Goal: Transaction & Acquisition: Purchase product/service

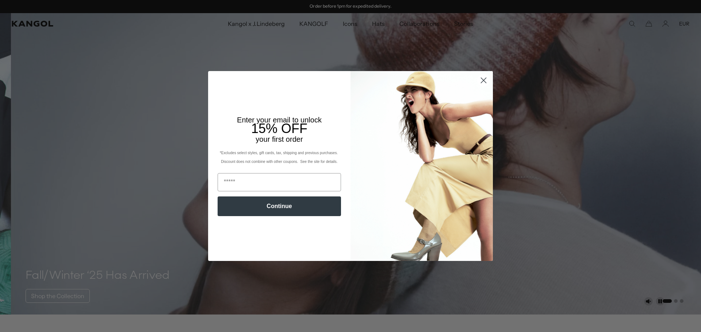
click at [478, 81] on circle "Close dialog" at bounding box center [483, 80] width 12 height 12
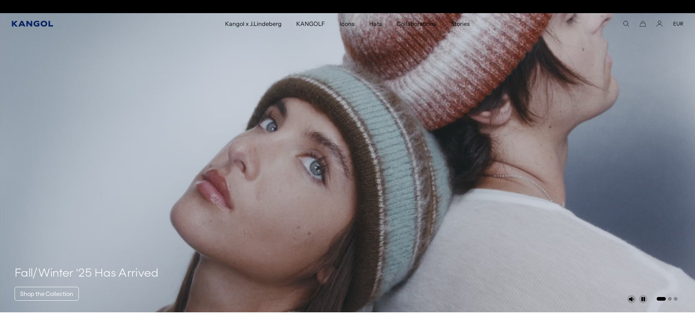
scroll to position [0, 150]
click at [29, 22] on icon "Kangol" at bounding box center [33, 24] width 42 height 6
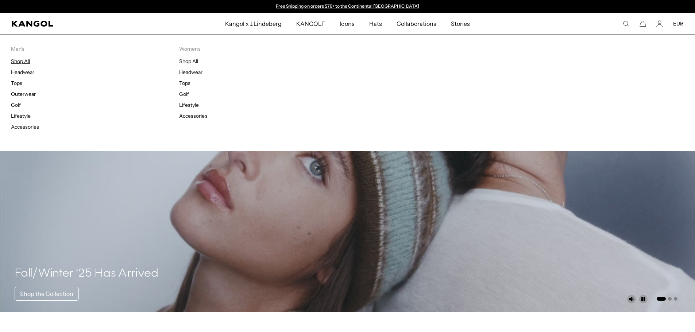
click at [27, 61] on link "Shop All" at bounding box center [20, 61] width 19 height 7
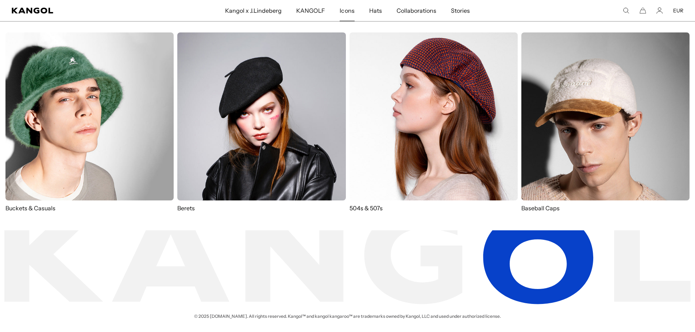
click at [417, 149] on img at bounding box center [434, 116] width 168 height 168
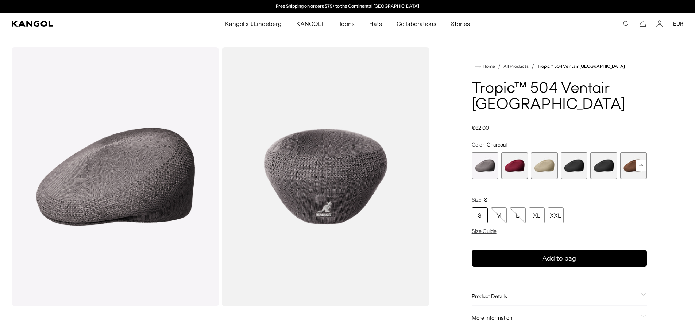
click at [512, 153] on span "2 of 16" at bounding box center [514, 166] width 27 height 27
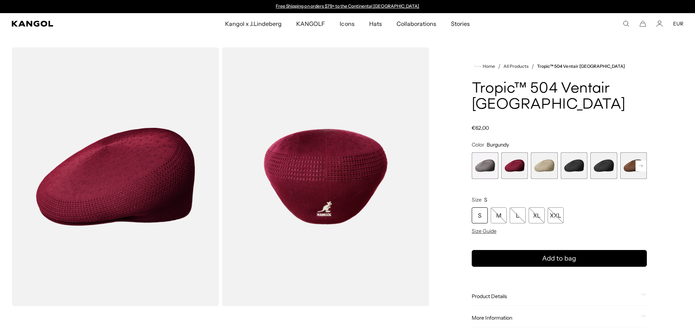
click at [556, 153] on span "3 of 16" at bounding box center [544, 166] width 27 height 27
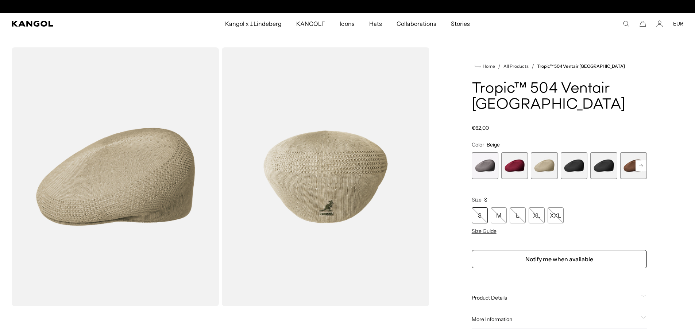
scroll to position [0, 150]
click at [570, 154] on span "4 of 16" at bounding box center [574, 166] width 27 height 27
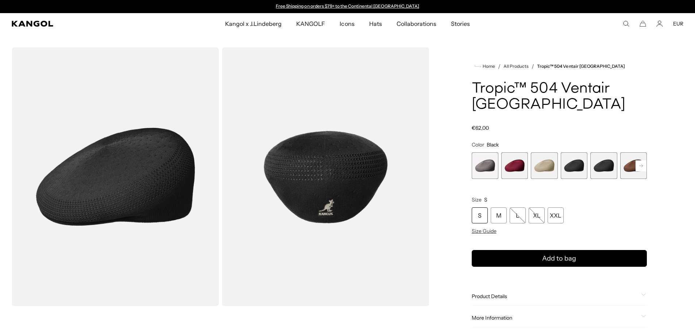
click at [483, 157] on span "1 of 16" at bounding box center [485, 166] width 27 height 27
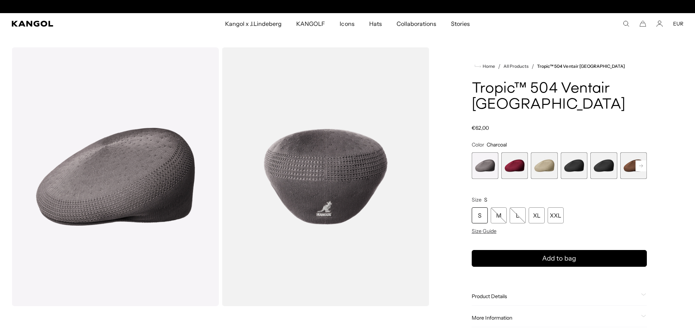
click at [608, 153] on span "5 of 16" at bounding box center [603, 166] width 27 height 27
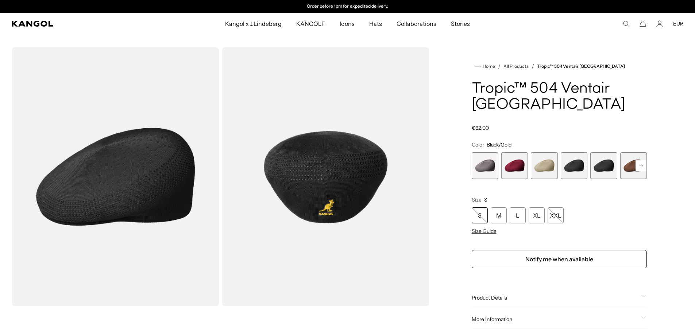
click at [639, 161] on rect at bounding box center [641, 166] width 11 height 11
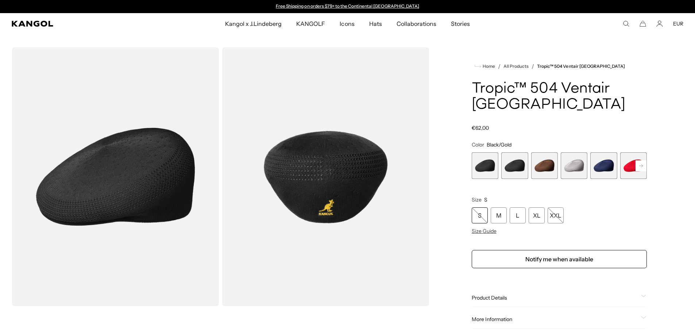
click at [639, 161] on rect at bounding box center [641, 166] width 11 height 11
click at [494, 153] on span "8 of 16" at bounding box center [485, 166] width 27 height 27
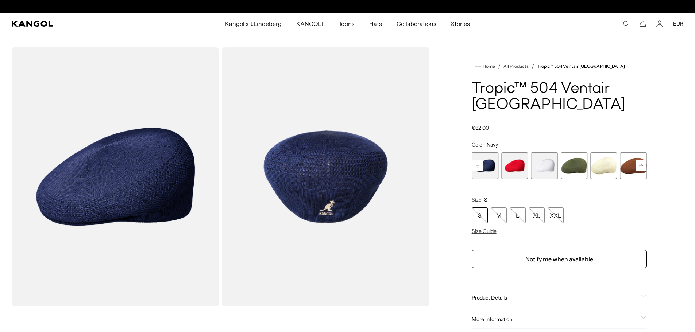
scroll to position [0, 150]
click at [474, 161] on rect at bounding box center [477, 166] width 11 height 11
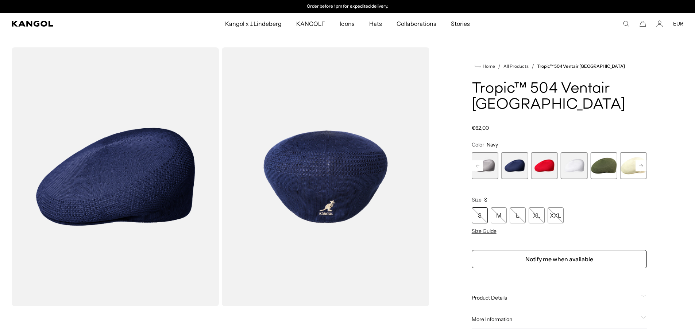
click at [474, 161] on rect at bounding box center [477, 166] width 11 height 11
click at [516, 155] on span "7 of 16" at bounding box center [514, 166] width 27 height 27
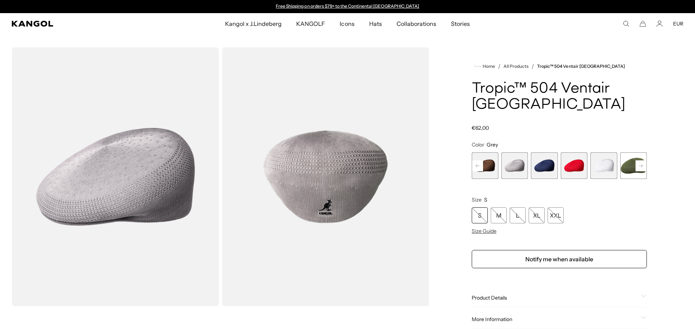
click at [581, 153] on span "9 of 16" at bounding box center [574, 166] width 27 height 27
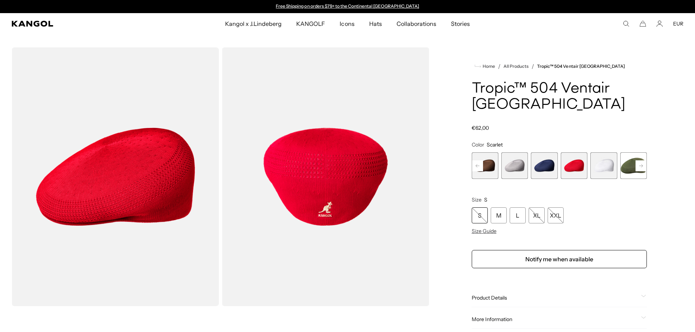
click at [640, 161] on rect at bounding box center [641, 166] width 11 height 11
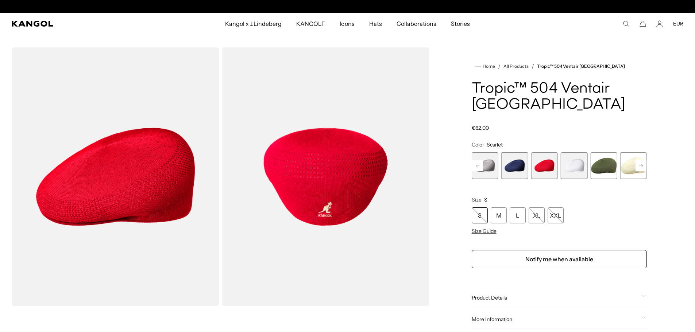
scroll to position [0, 150]
click at [640, 161] on rect at bounding box center [641, 166] width 11 height 11
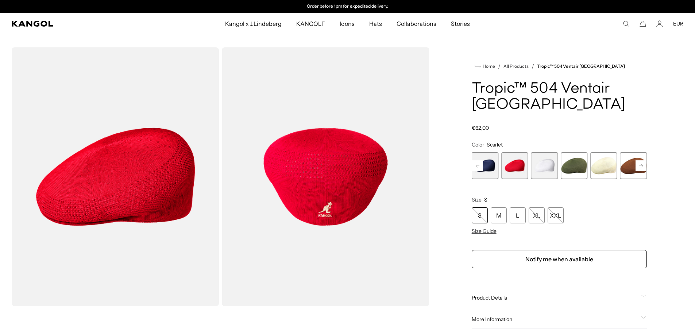
click at [578, 153] on span "11 of 16" at bounding box center [574, 166] width 27 height 27
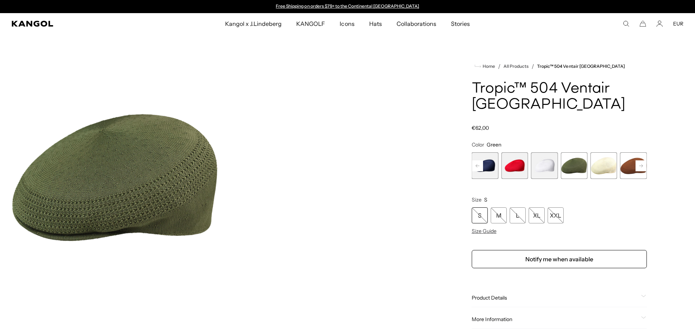
click at [643, 161] on rect at bounding box center [641, 166] width 11 height 11
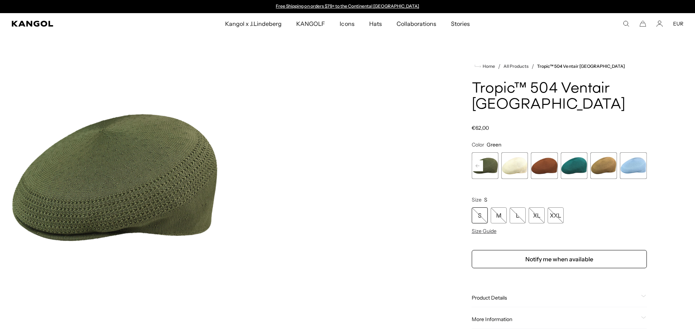
click at [643, 153] on span "16 of 16" at bounding box center [633, 166] width 27 height 27
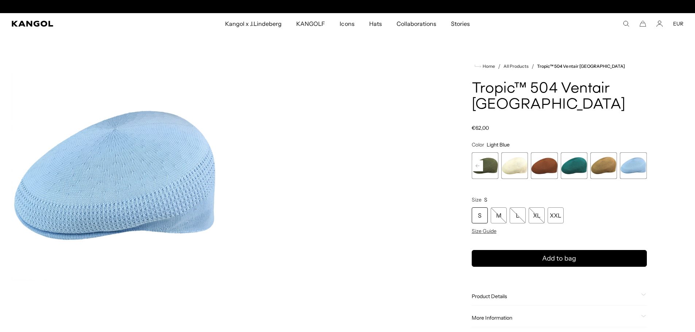
scroll to position [0, 150]
click at [608, 153] on span "15 of 16" at bounding box center [603, 166] width 27 height 27
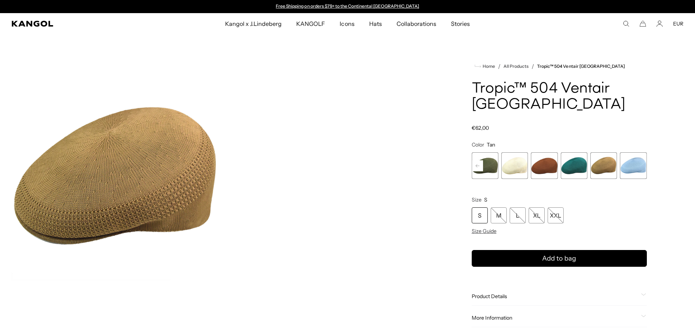
click at [574, 153] on span "14 of 16" at bounding box center [574, 166] width 27 height 27
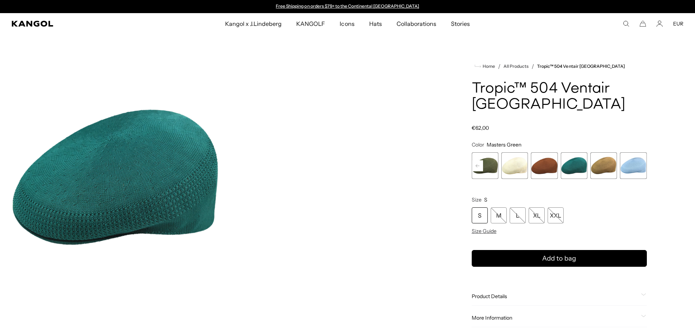
click at [540, 153] on span "13 of 16" at bounding box center [544, 166] width 27 height 27
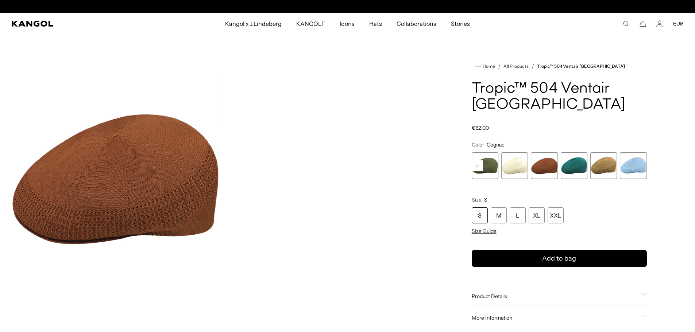
scroll to position [0, 150]
click at [518, 156] on span "12 of 16" at bounding box center [514, 166] width 27 height 27
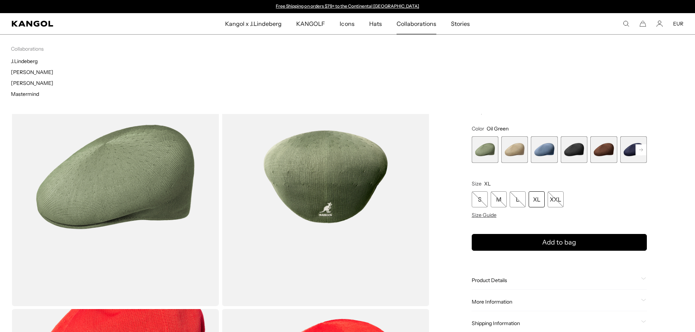
click at [605, 102] on div "Collaborations Collaborations J.Lindeberg Tadanori Yokoo Tristan Eaton Mastermi…" at bounding box center [347, 74] width 695 height 80
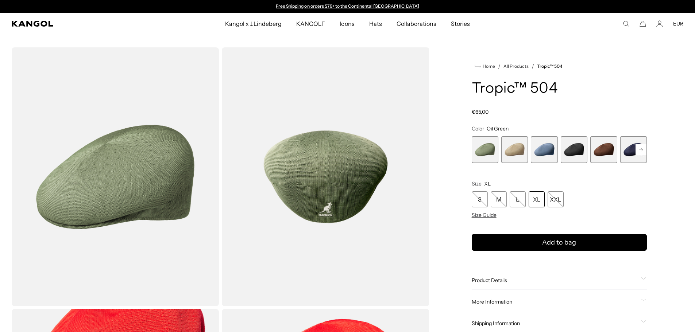
click at [514, 149] on span "2 of 9" at bounding box center [514, 149] width 27 height 27
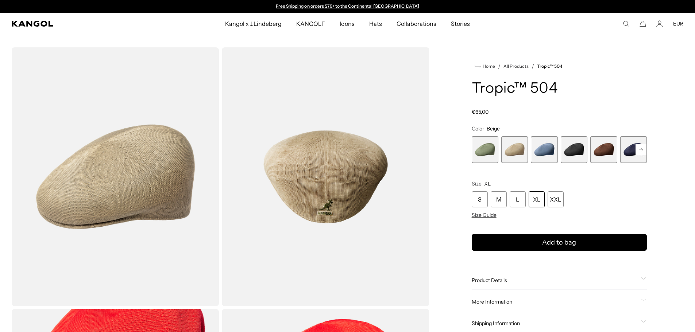
click at [542, 153] on span "3 of 9" at bounding box center [544, 149] width 27 height 27
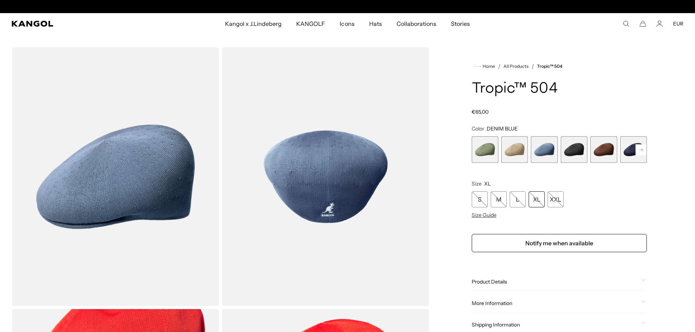
scroll to position [0, 150]
click at [568, 152] on span "4 of 9" at bounding box center [574, 149] width 27 height 27
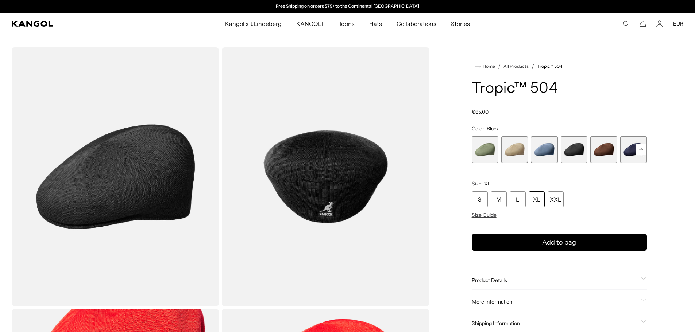
click at [607, 154] on span "5 of 9" at bounding box center [603, 149] width 27 height 27
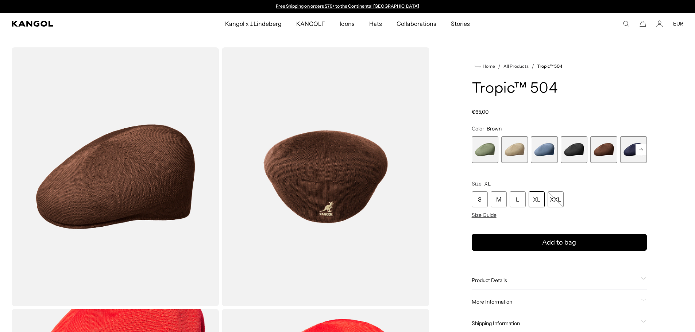
click at [643, 155] on rect at bounding box center [641, 149] width 11 height 11
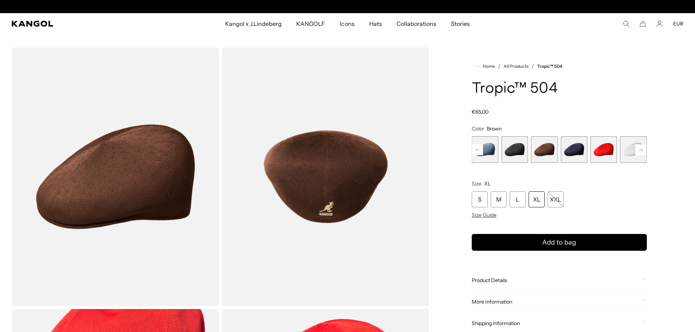
click at [643, 155] on rect at bounding box center [641, 149] width 11 height 11
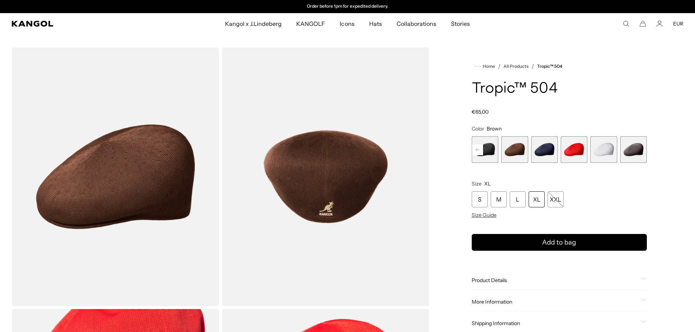
click at [582, 150] on span "7 of 9" at bounding box center [574, 149] width 27 height 27
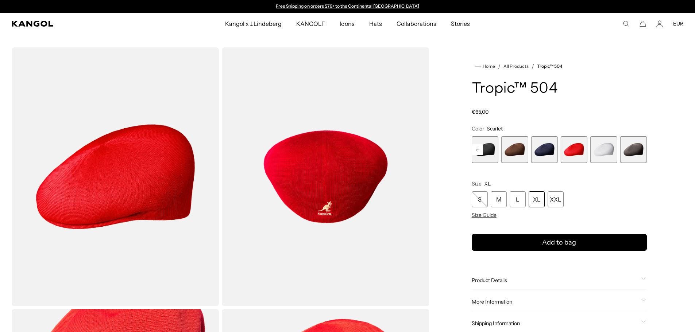
click at [628, 149] on span "9 of 9" at bounding box center [633, 149] width 27 height 27
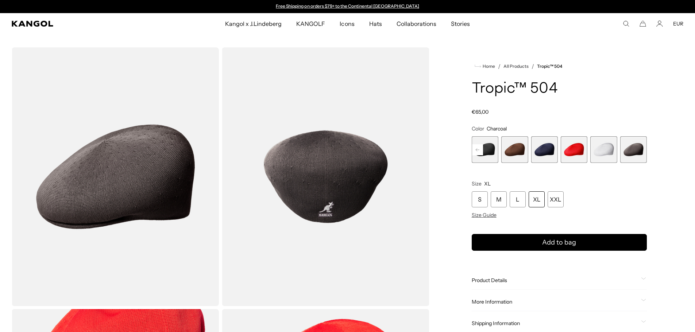
click at [649, 95] on div "Home / All Products / Tropic™ 504 Tropic™ 504 Regular price €65,00 Regular pric…" at bounding box center [559, 307] width 248 height 521
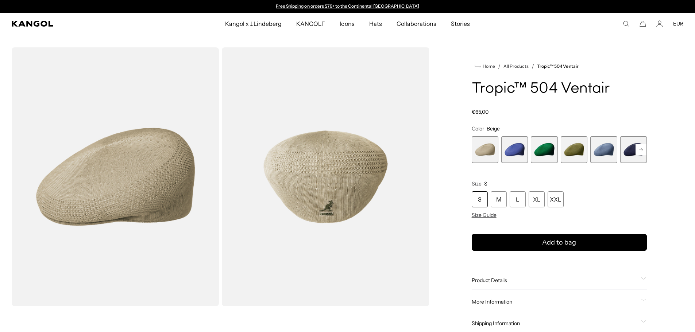
click at [645, 150] on rect at bounding box center [641, 149] width 11 height 11
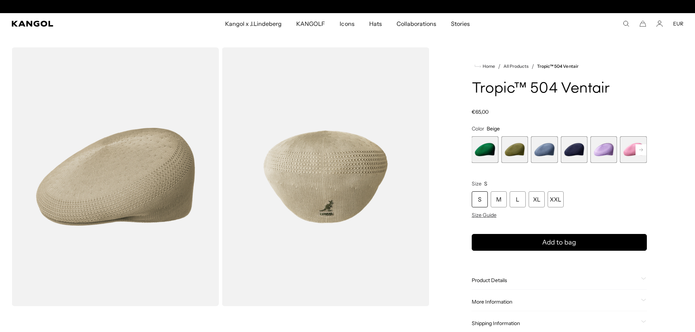
click at [645, 150] on rect at bounding box center [641, 149] width 11 height 11
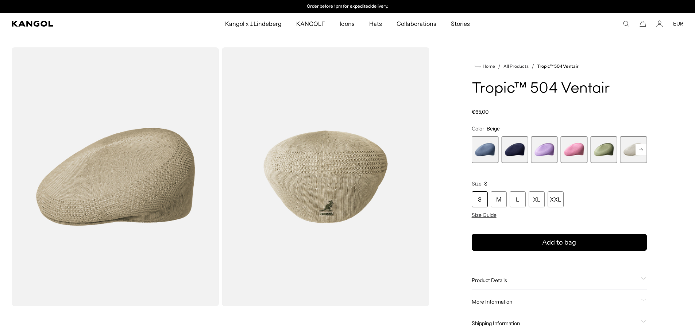
click at [645, 150] on rect at bounding box center [641, 149] width 11 height 11
click at [497, 153] on span "7 of 22" at bounding box center [485, 149] width 27 height 27
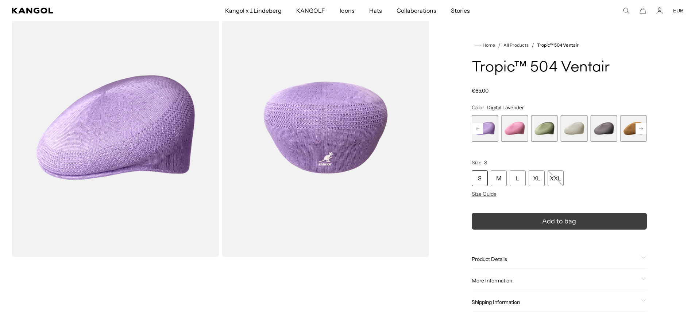
scroll to position [36, 0]
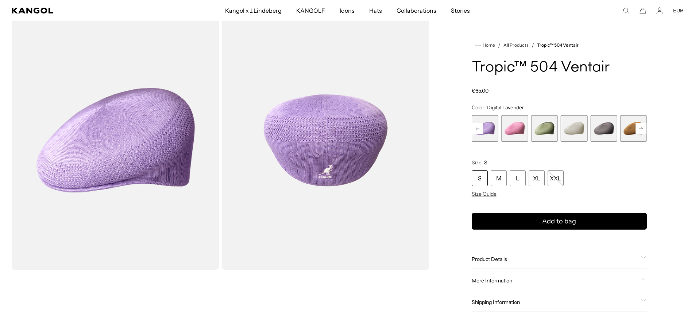
click at [479, 127] on rect at bounding box center [477, 128] width 11 height 11
click at [522, 132] on span "6 of 22" at bounding box center [514, 128] width 27 height 27
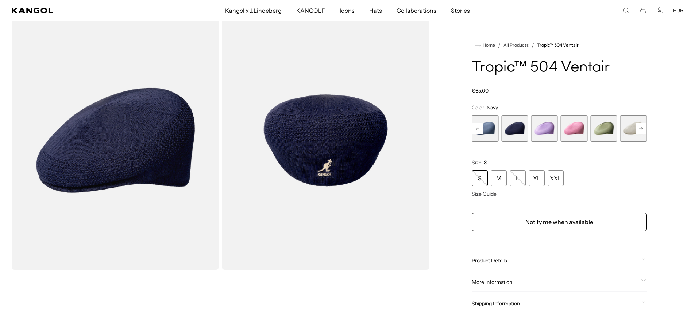
click at [493, 131] on span "5 of 22" at bounding box center [485, 128] width 27 height 27
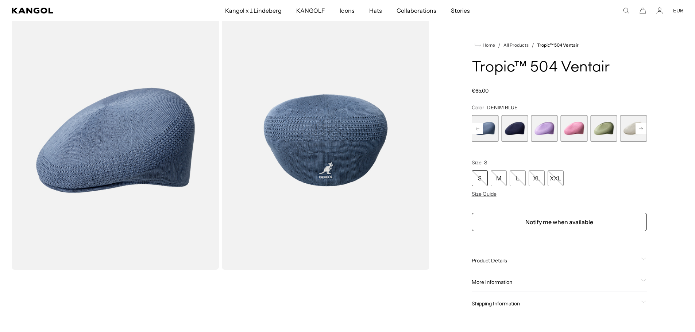
scroll to position [0, 150]
click at [480, 132] on rect at bounding box center [477, 128] width 11 height 11
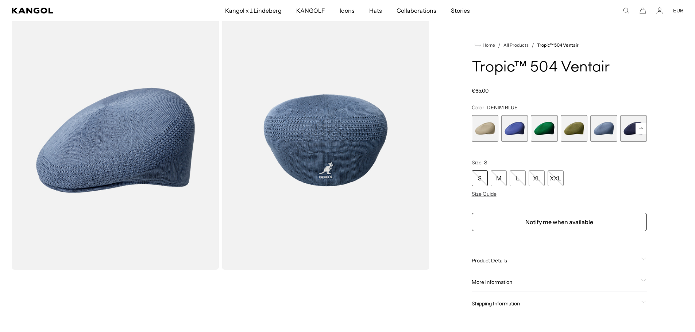
click at [480, 132] on div "Previous Next Beige Variant sold out or unavailable Starry Blue Variant sold ou…" at bounding box center [559, 128] width 175 height 27
click at [517, 131] on span "2 of 22" at bounding box center [514, 128] width 27 height 27
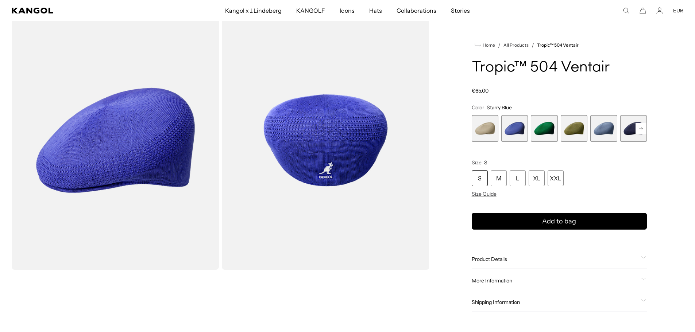
click at [540, 130] on span "3 of 22" at bounding box center [544, 128] width 27 height 27
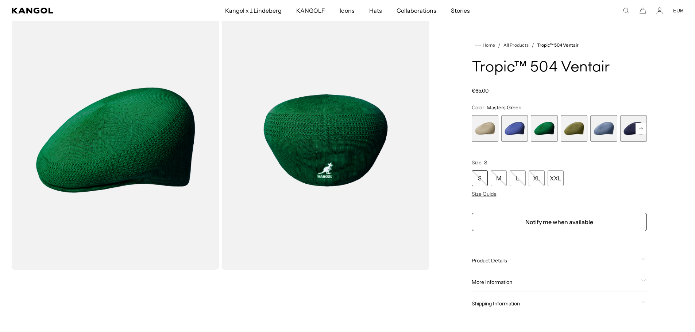
scroll to position [0, 150]
click at [636, 129] on rect at bounding box center [641, 128] width 11 height 11
click at [636, 130] on rect at bounding box center [641, 128] width 11 height 11
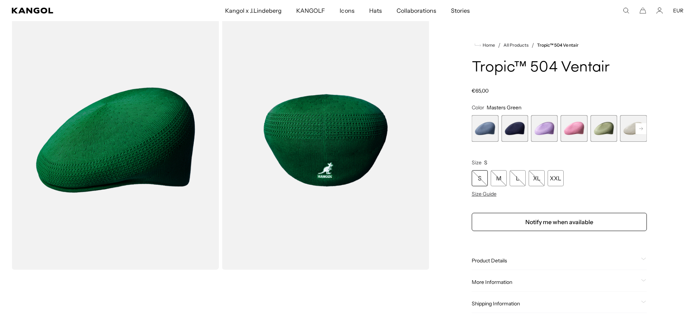
click at [636, 130] on rect at bounding box center [641, 128] width 11 height 11
click at [565, 131] on span "9 of 22" at bounding box center [574, 128] width 27 height 27
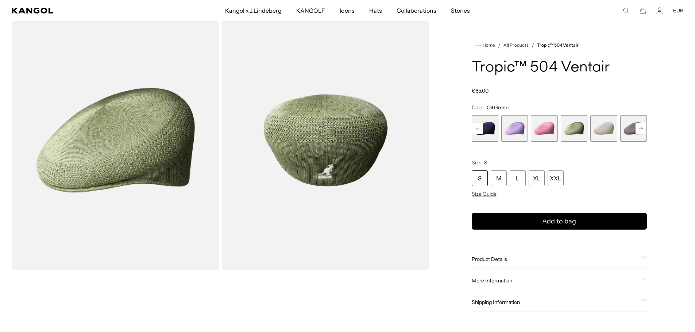
click at [607, 129] on span "10 of 22" at bounding box center [603, 128] width 27 height 27
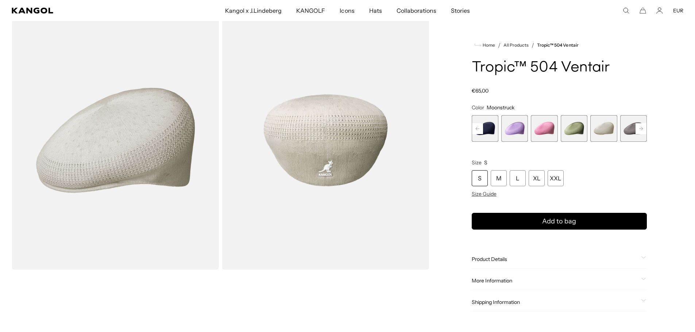
scroll to position [0, 150]
click at [637, 131] on rect at bounding box center [641, 128] width 11 height 11
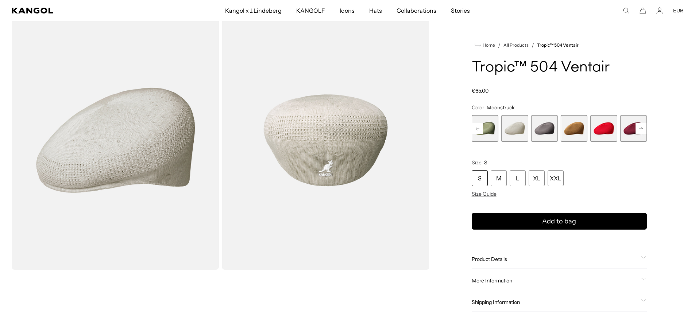
click at [637, 131] on rect at bounding box center [641, 128] width 11 height 11
click at [574, 128] on span "15 of 22" at bounding box center [574, 128] width 27 height 27
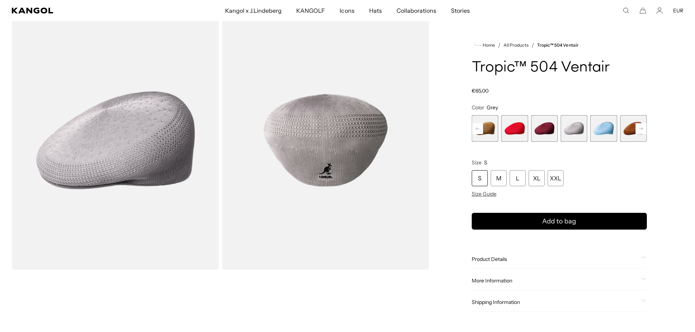
scroll to position [0, 150]
click at [602, 128] on span "16 of 22" at bounding box center [603, 128] width 27 height 27
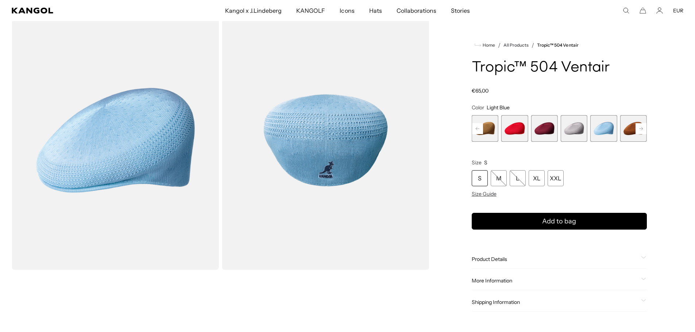
click at [636, 129] on rect at bounding box center [641, 128] width 11 height 11
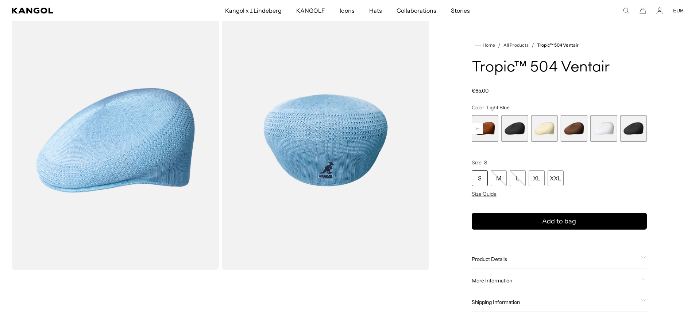
click at [517, 131] on span "18 of 22" at bounding box center [514, 128] width 27 height 27
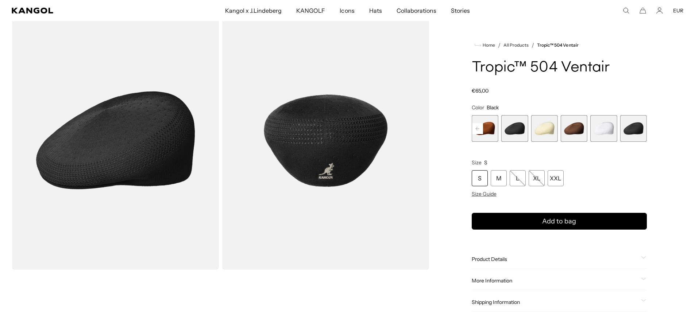
scroll to position [0, 150]
click at [544, 128] on span "19 of 22" at bounding box center [544, 128] width 27 height 27
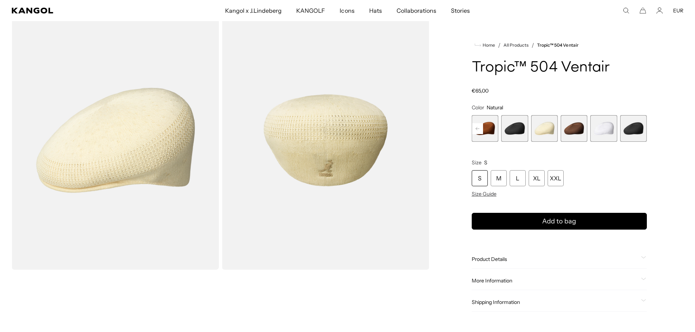
click at [579, 131] on span "20 of 22" at bounding box center [574, 128] width 27 height 27
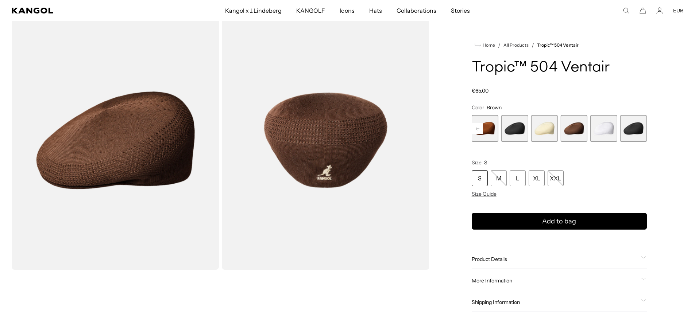
scroll to position [0, 150]
click at [605, 131] on span "21 of 22" at bounding box center [603, 128] width 27 height 27
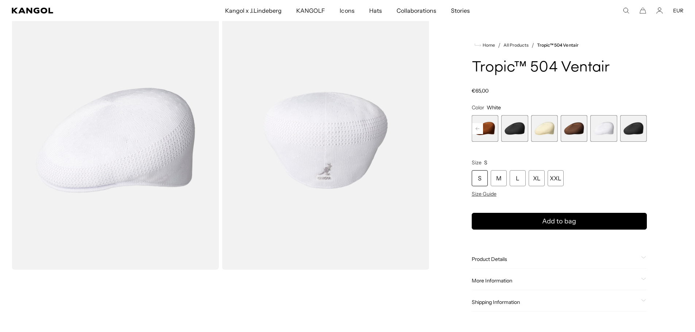
click at [636, 131] on span "22 of 22" at bounding box center [633, 128] width 27 height 27
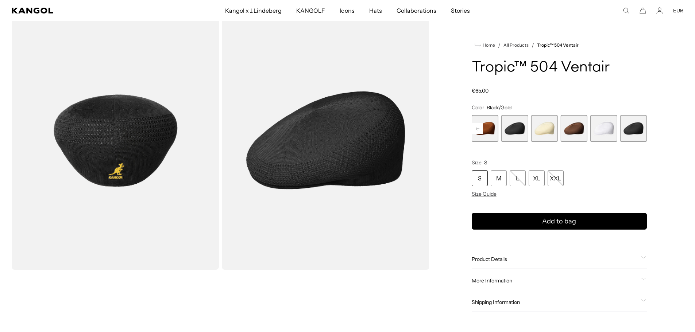
click at [609, 133] on span "21 of 22" at bounding box center [603, 128] width 27 height 27
click at [642, 131] on span "22 of 22" at bounding box center [633, 128] width 27 height 27
click at [518, 127] on span "18 of 22" at bounding box center [514, 128] width 27 height 27
click at [490, 133] on span "17 of 22" at bounding box center [485, 128] width 27 height 27
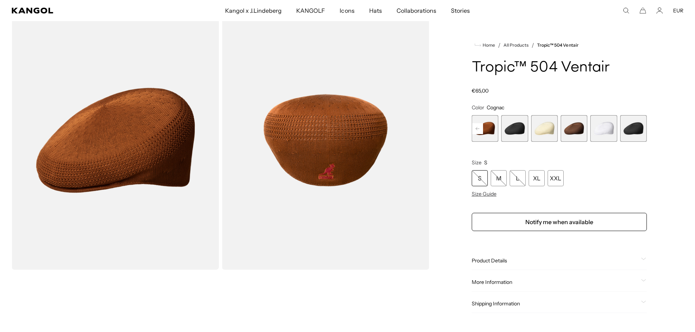
click at [481, 128] on rect at bounding box center [477, 128] width 11 height 11
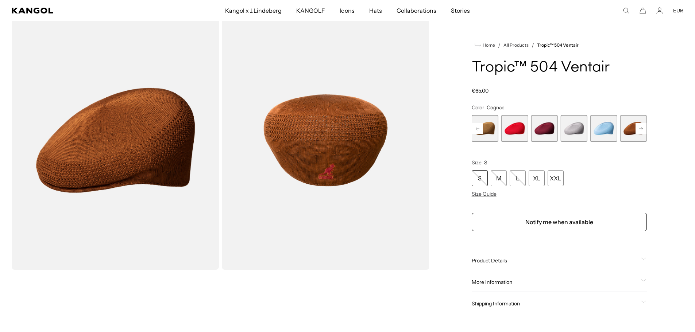
click at [546, 134] on span "14 of 22" at bounding box center [544, 128] width 27 height 27
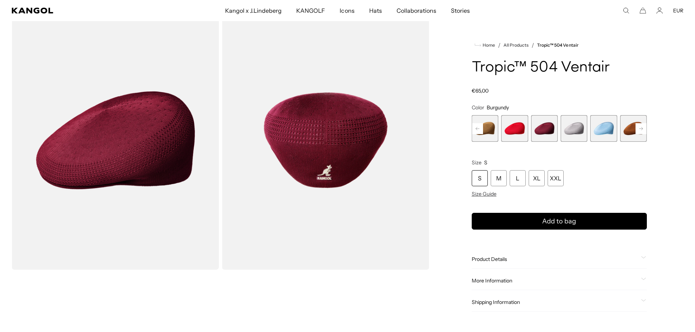
click at [572, 132] on span "15 of 22" at bounding box center [574, 128] width 27 height 27
click at [517, 134] on span "13 of 22" at bounding box center [514, 128] width 27 height 27
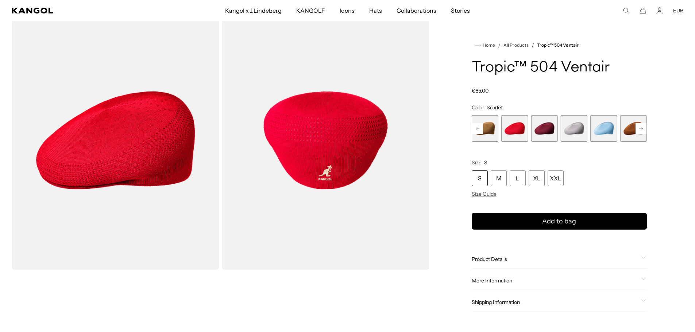
scroll to position [0, 150]
click at [477, 128] on icon at bounding box center [478, 128] width 4 height 3
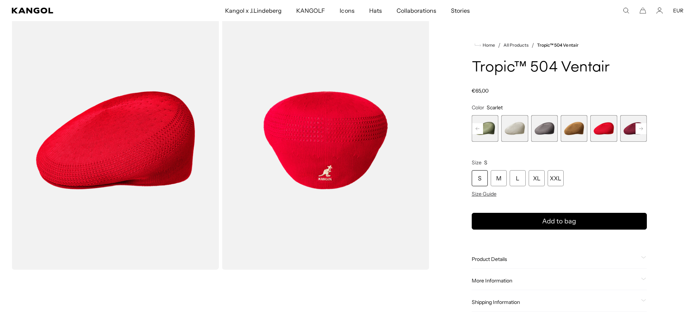
click at [546, 134] on span "11 of 22" at bounding box center [544, 128] width 27 height 27
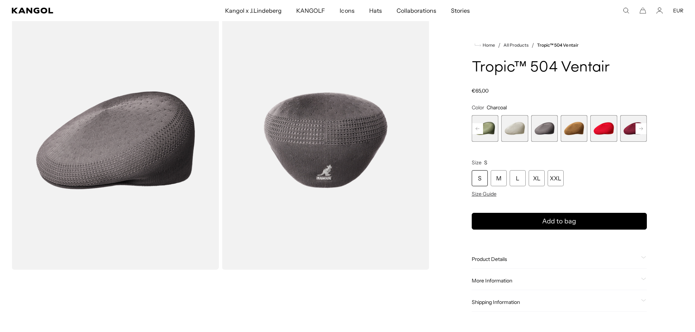
click at [482, 130] on rect at bounding box center [477, 128] width 11 height 11
click at [548, 127] on span "9 of 22" at bounding box center [544, 128] width 27 height 27
click at [513, 132] on span "8 of 22" at bounding box center [514, 128] width 27 height 27
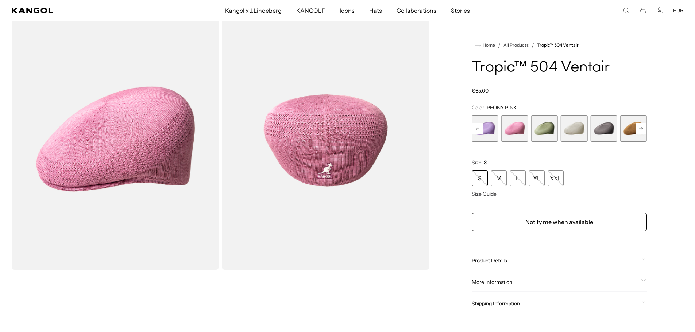
click at [486, 134] on span "7 of 22" at bounding box center [485, 128] width 27 height 27
click at [495, 126] on span "7 of 22" at bounding box center [485, 128] width 27 height 27
click at [490, 135] on span "7 of 22" at bounding box center [485, 128] width 27 height 27
click at [479, 130] on rect at bounding box center [477, 128] width 11 height 11
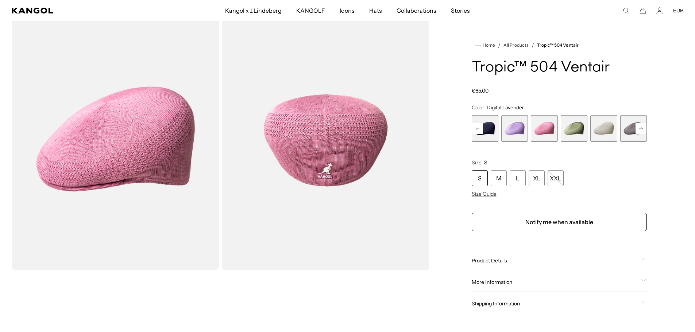
click at [479, 130] on rect at bounding box center [477, 128] width 11 height 11
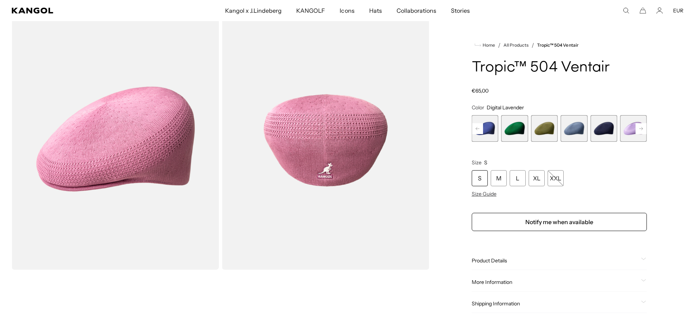
click at [479, 130] on rect at bounding box center [477, 128] width 11 height 11
click at [479, 130] on span "1 of 22" at bounding box center [485, 128] width 27 height 27
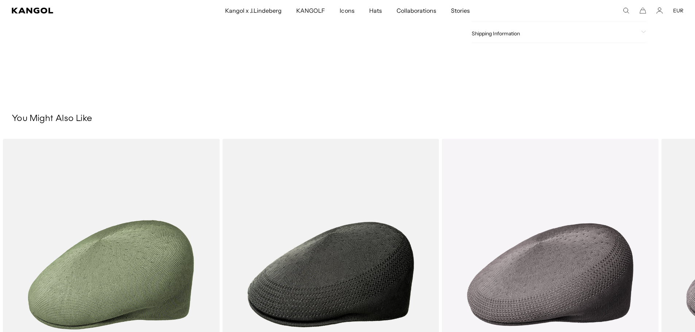
scroll to position [0, 150]
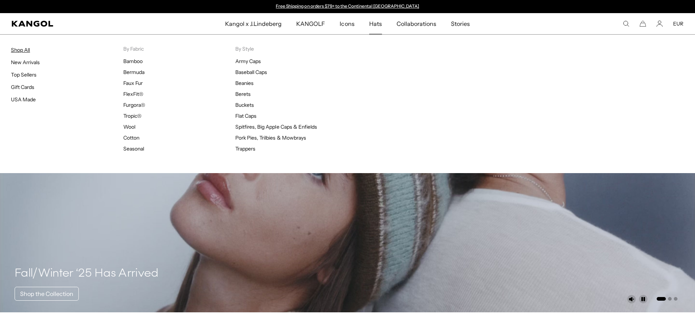
click at [24, 50] on link "Shop All" at bounding box center [20, 50] width 19 height 7
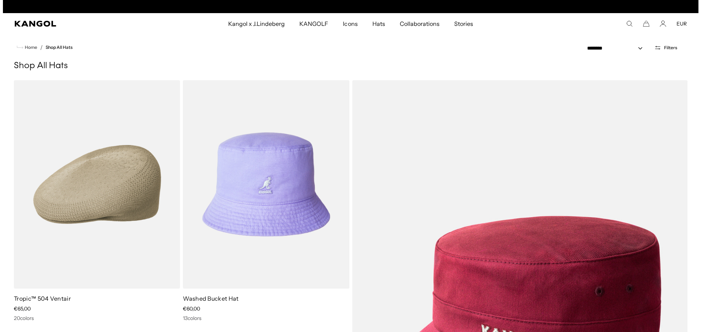
scroll to position [0, 150]
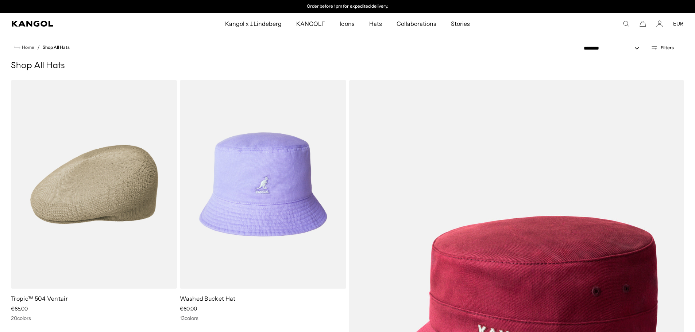
click at [661, 47] on button "Filters" at bounding box center [663, 48] width 32 height 7
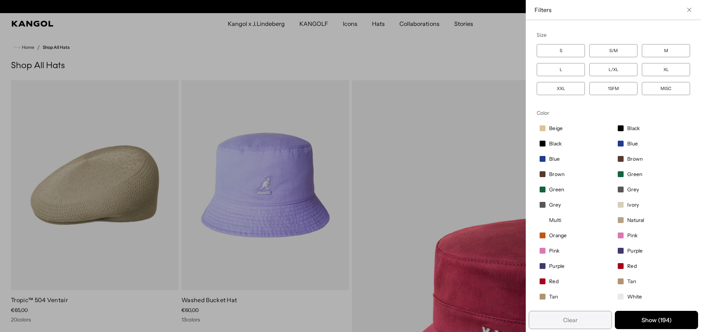
scroll to position [0, 0]
click at [567, 51] on label "S" at bounding box center [560, 50] width 48 height 13
click at [598, 52] on label "S/M" at bounding box center [613, 50] width 48 height 13
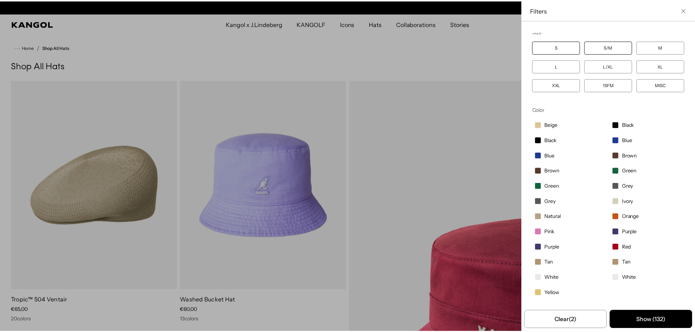
scroll to position [0, 150]
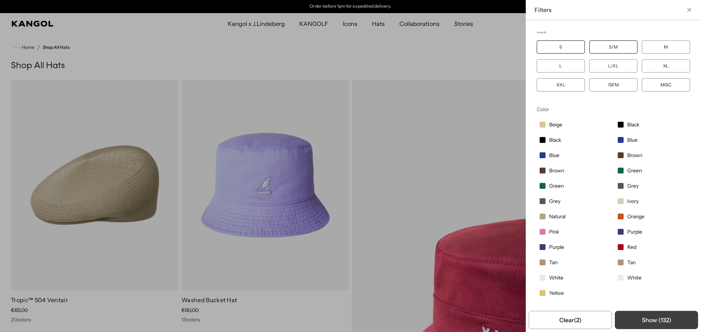
click at [644, 320] on button "Show ( 132 )" at bounding box center [655, 320] width 83 height 18
